Goal: Find specific page/section: Find specific page/section

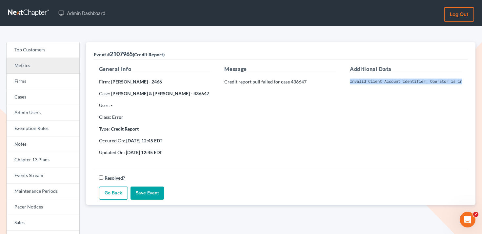
scroll to position [0, 141]
click at [49, 61] on link "Metrics" at bounding box center [43, 66] width 73 height 16
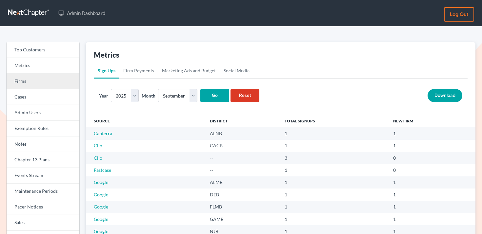
click at [51, 79] on link "Firms" at bounding box center [43, 82] width 73 height 16
